Goal: Find specific page/section: Find specific page/section

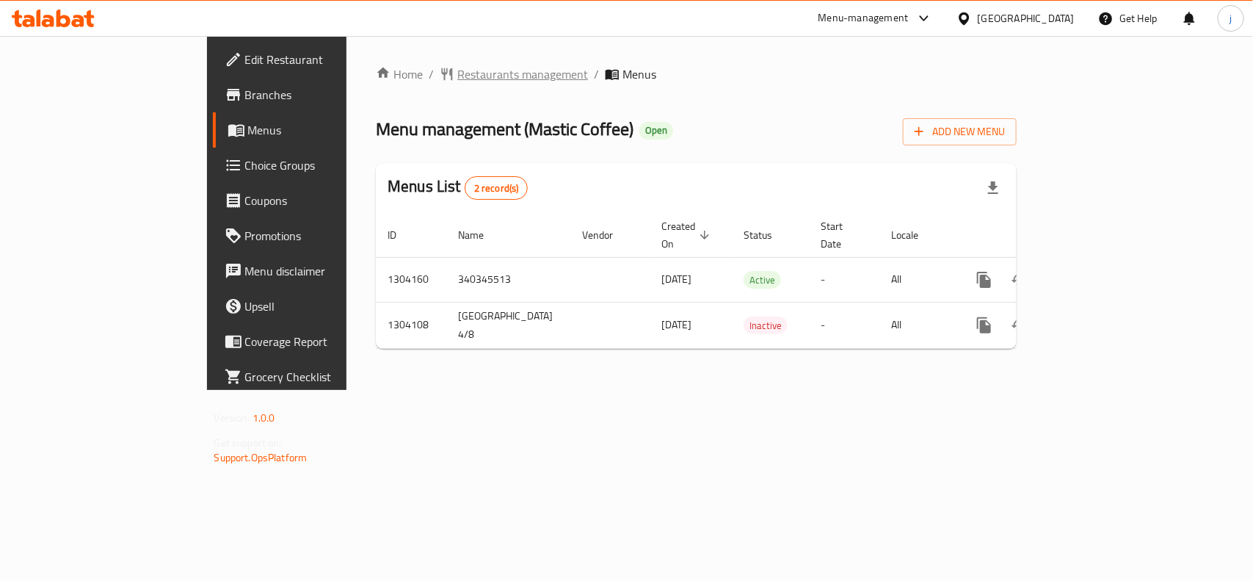
click at [457, 73] on span "Restaurants management" at bounding box center [522, 74] width 131 height 18
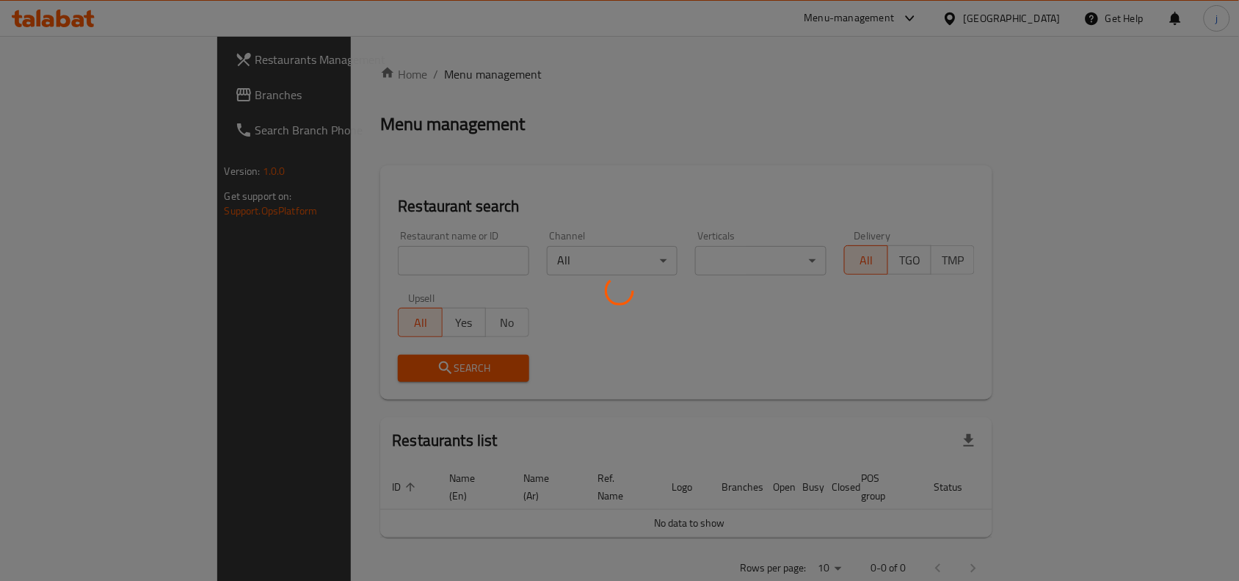
click at [363, 246] on div at bounding box center [619, 290] width 1239 height 581
click at [349, 253] on div at bounding box center [619, 290] width 1239 height 581
click at [343, 257] on div at bounding box center [619, 290] width 1239 height 581
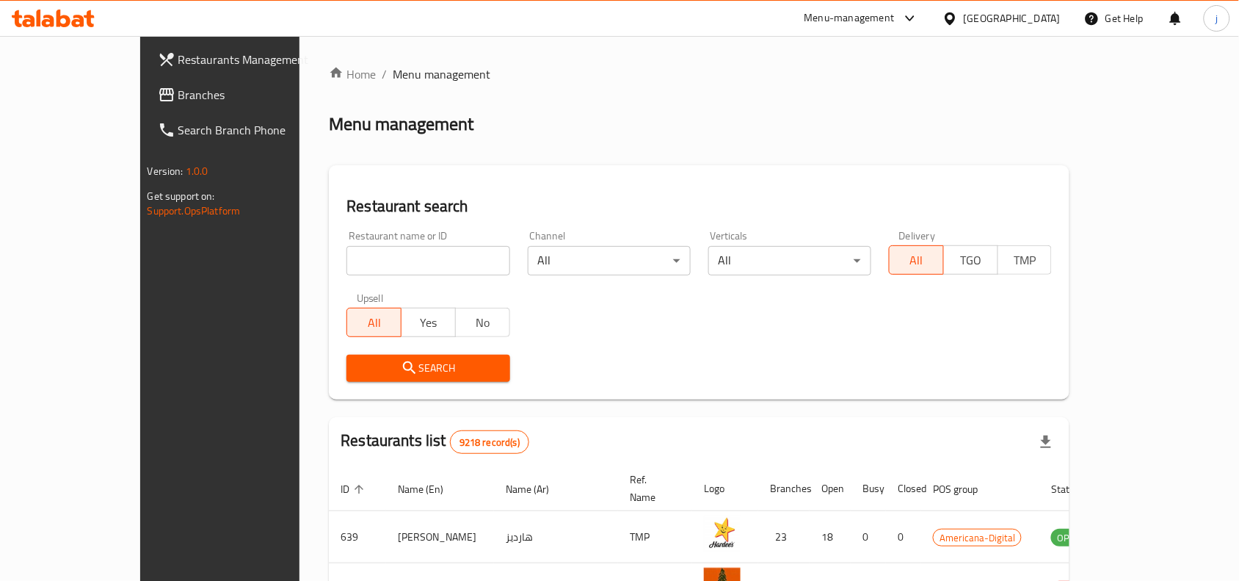
click at [347, 257] on input "search" at bounding box center [428, 260] width 163 height 29
paste input "703083"
type input "703083"
click button "Search" at bounding box center [428, 368] width 163 height 27
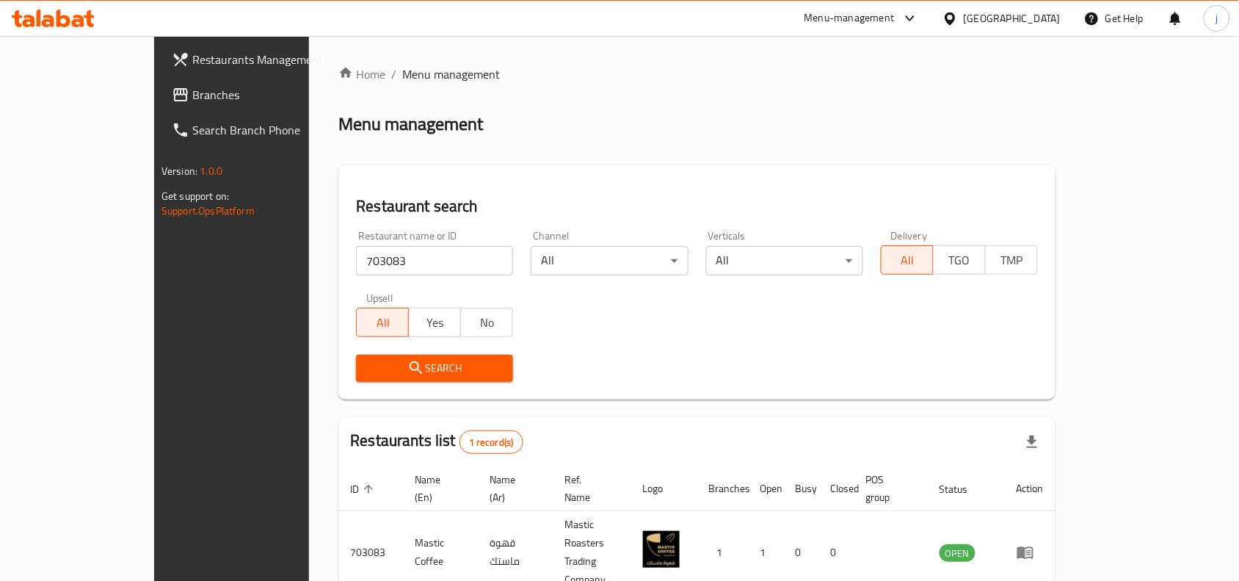
click at [192, 87] on span "Branches" at bounding box center [270, 95] width 157 height 18
